Goal: Information Seeking & Learning: Learn about a topic

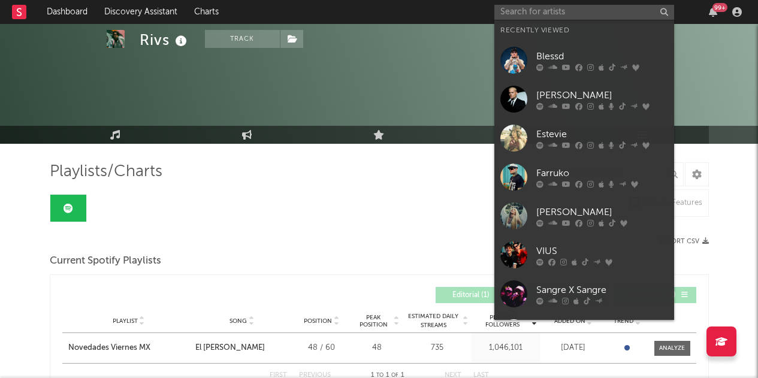
scroll to position [60, 0]
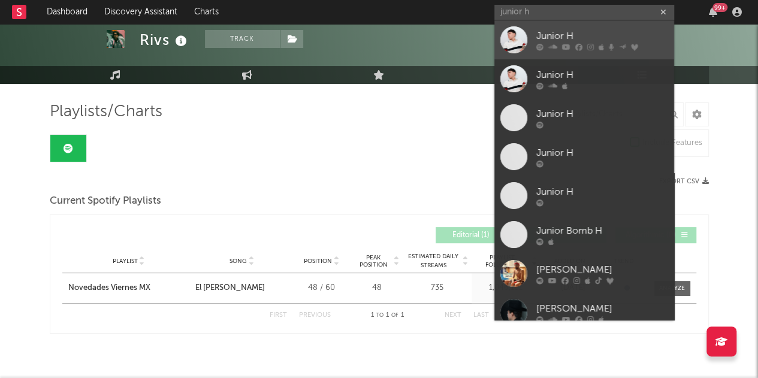
type input "junior h"
click at [620, 26] on link "Junior H" at bounding box center [585, 39] width 180 height 39
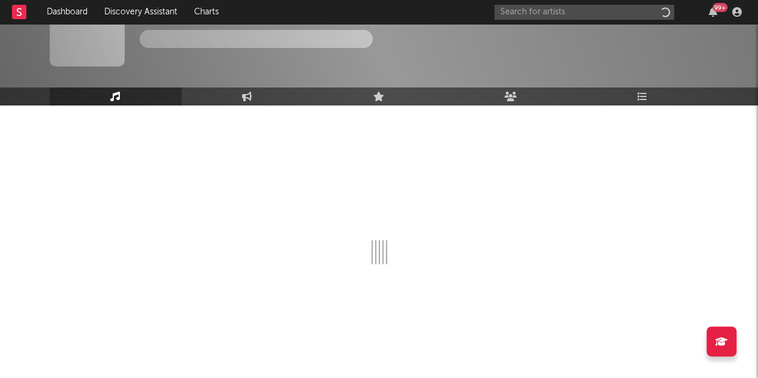
scroll to position [38, 0]
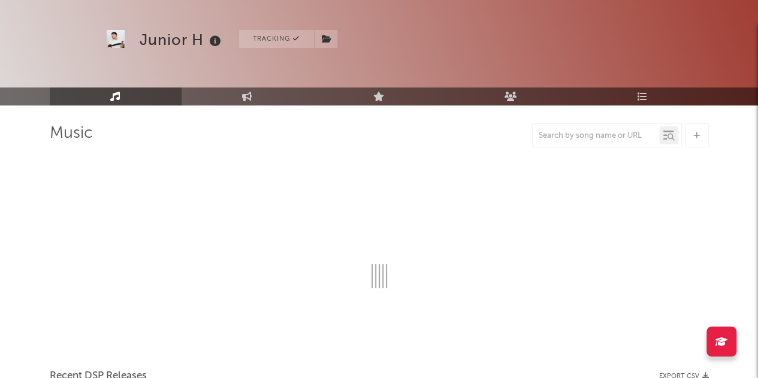
select select "6m"
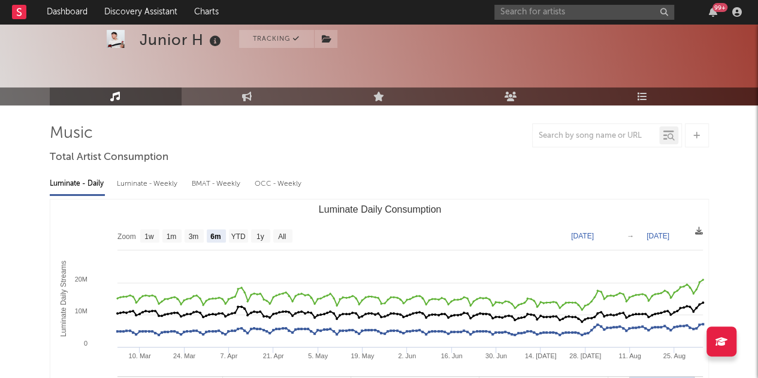
scroll to position [60, 0]
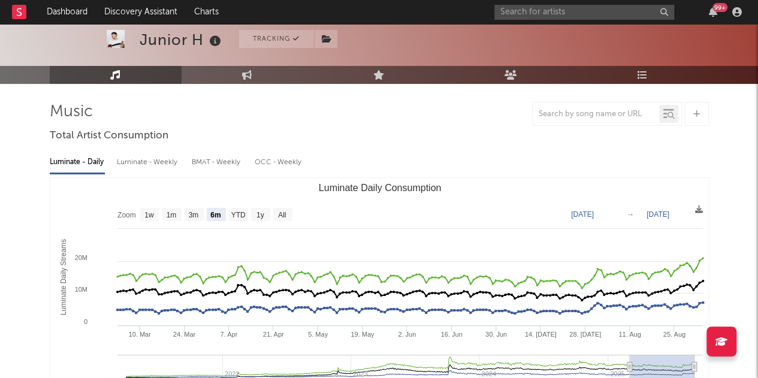
select select "6m"
click at [643, 70] on icon at bounding box center [643, 75] width 10 height 10
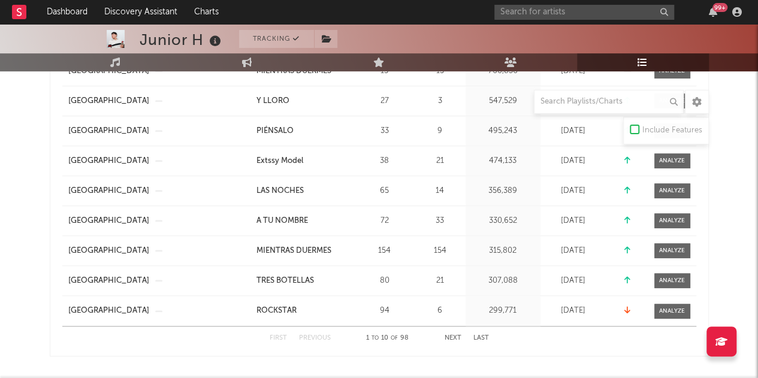
scroll to position [360, 0]
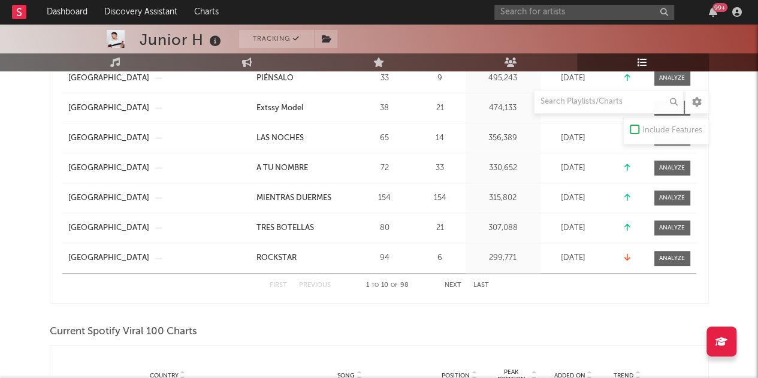
click at [455, 282] on button "Next" at bounding box center [453, 285] width 17 height 7
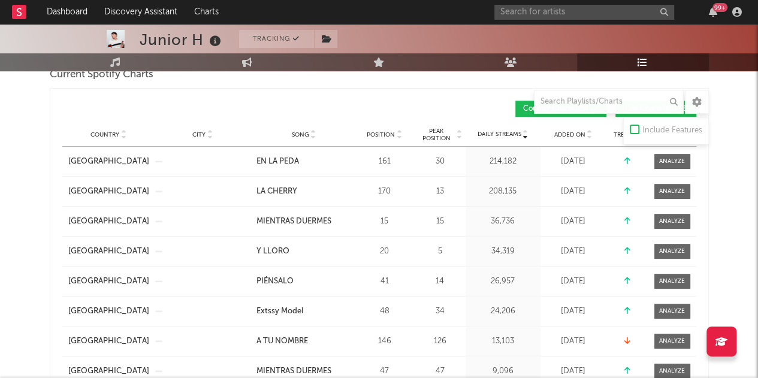
scroll to position [180, 0]
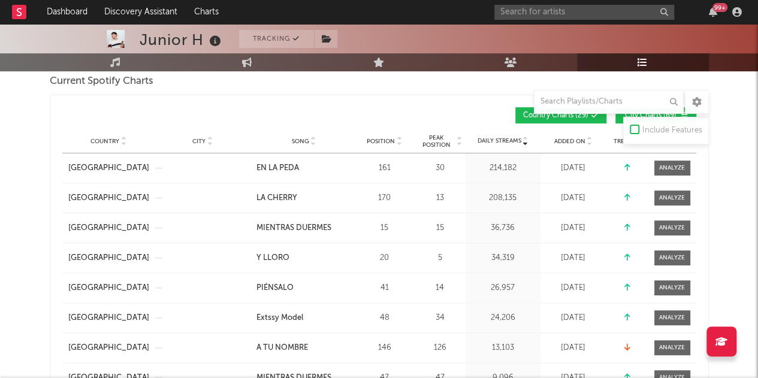
click at [104, 137] on div "Country" at bounding box center [108, 141] width 81 height 9
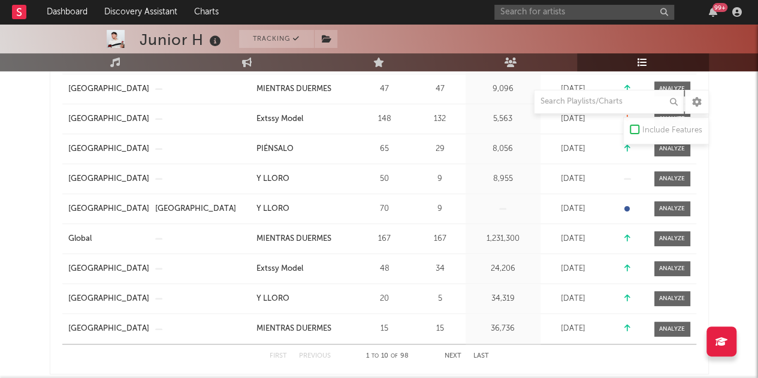
scroll to position [300, 0]
